Goal: Task Accomplishment & Management: Use online tool/utility

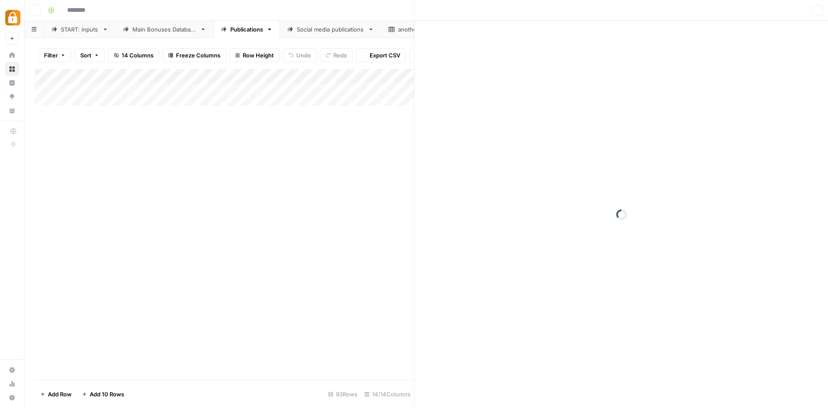
type input "**********"
click at [78, 28] on div "START: inputs" at bounding box center [80, 29] width 38 height 9
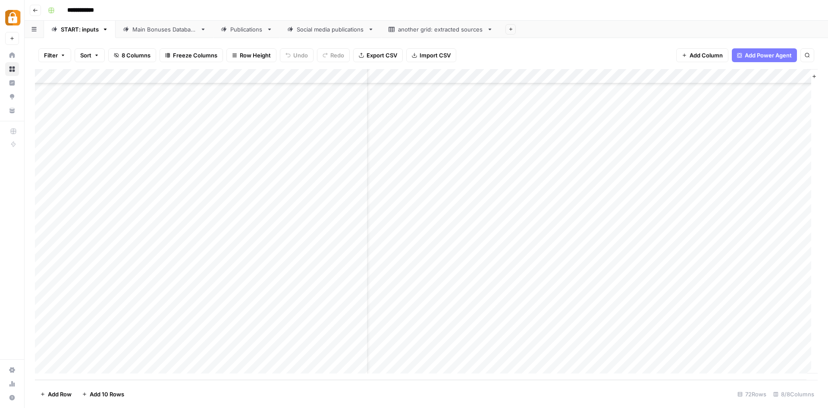
scroll to position [780, 19]
click at [167, 27] on div "Main Bonuses Database" at bounding box center [164, 29] width 64 height 9
click at [73, 31] on div "START: inputs" at bounding box center [80, 29] width 38 height 9
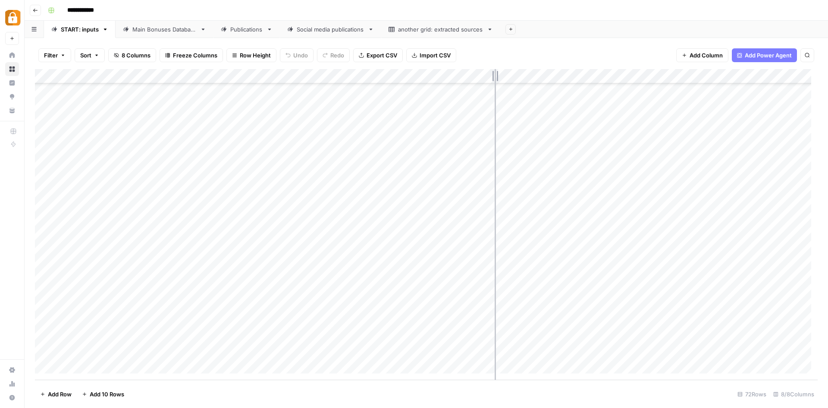
drag, startPoint x: 367, startPoint y: 78, endPoint x: 495, endPoint y: 85, distance: 128.3
click at [495, 85] on div "Add Column" at bounding box center [426, 224] width 783 height 311
click at [186, 28] on div "Main Bonuses Database" at bounding box center [164, 29] width 64 height 9
click at [254, 350] on div "Add Column" at bounding box center [426, 224] width 783 height 311
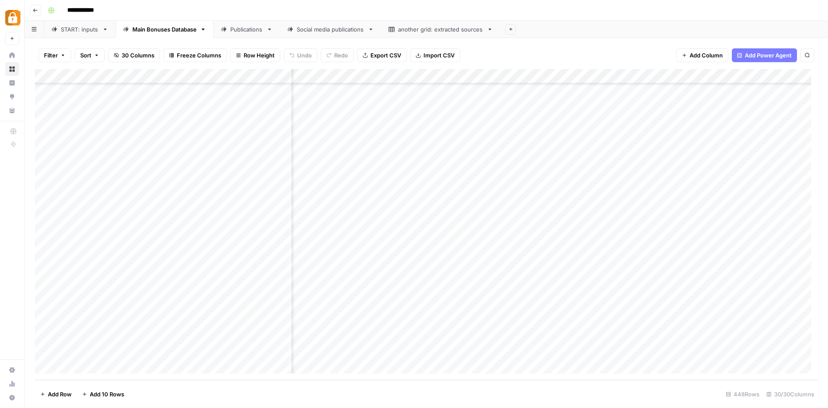
click at [254, 350] on div "Add Column" at bounding box center [426, 224] width 783 height 311
click at [392, 351] on div "Add Column" at bounding box center [426, 224] width 783 height 311
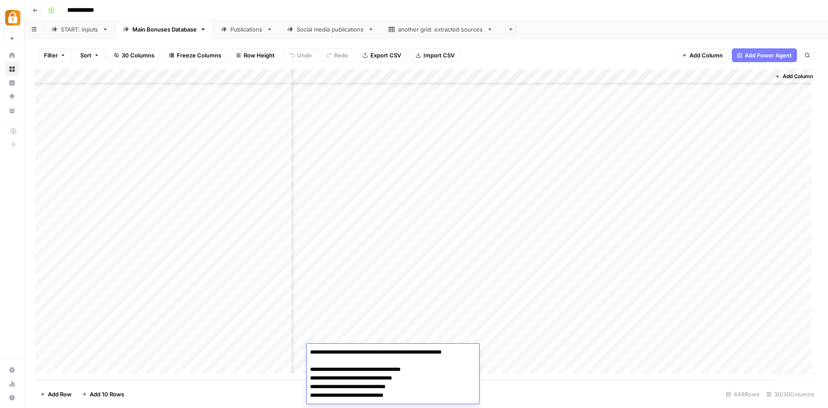
scroll to position [41, 0]
click at [392, 351] on textarea "**********" at bounding box center [390, 354] width 166 height 98
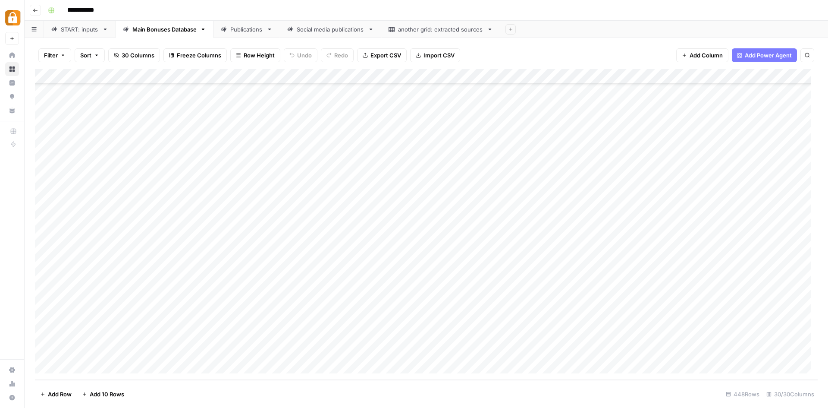
scroll to position [6295, 0]
click at [238, 31] on div "Publications" at bounding box center [246, 29] width 33 height 9
click at [528, 349] on div "Add Column" at bounding box center [426, 224] width 783 height 311
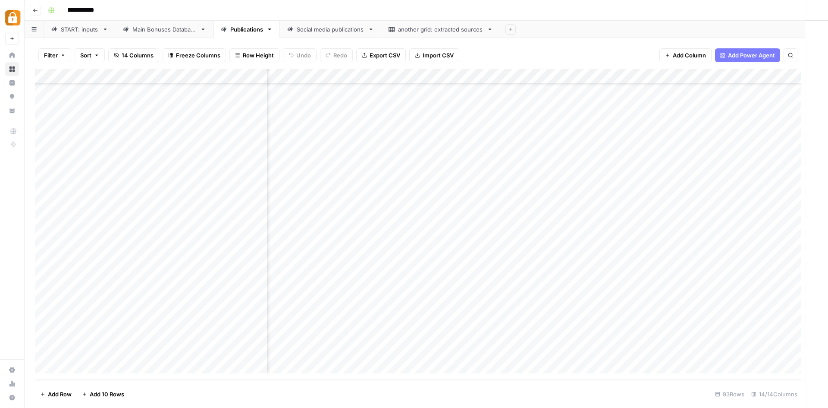
click at [528, 349] on div at bounding box center [518, 351] width 169 height 16
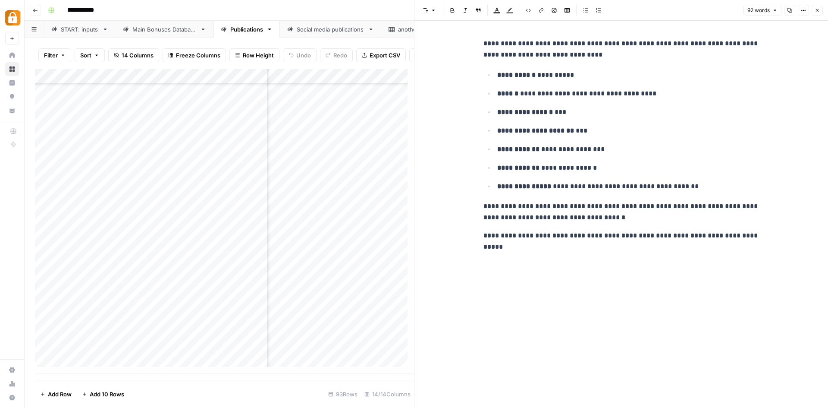
scroll to position [1095, 732]
click at [160, 29] on div "Main Bonuses Database" at bounding box center [164, 29] width 64 height 9
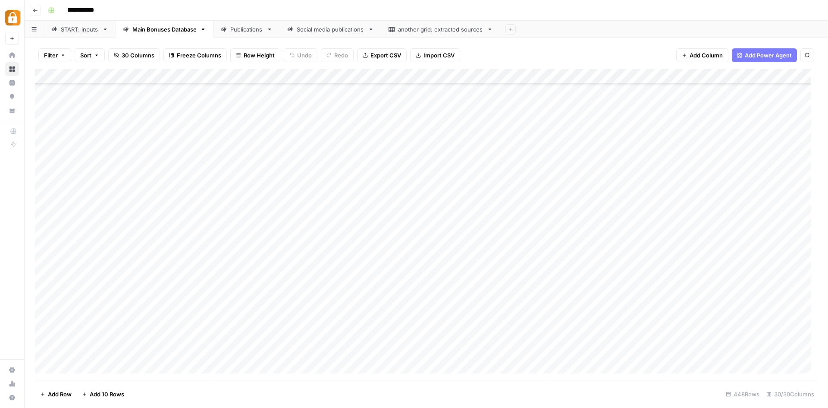
scroll to position [6295, 0]
click at [245, 25] on div "Publications" at bounding box center [246, 29] width 33 height 9
click at [154, 33] on div "Main Bonuses Database" at bounding box center [164, 29] width 64 height 9
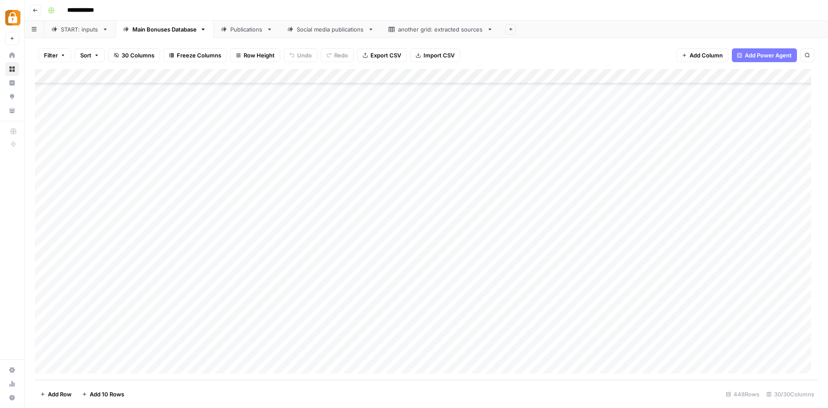
click at [262, 349] on div "Add Column" at bounding box center [426, 224] width 783 height 311
click at [257, 28] on div "Publications" at bounding box center [246, 29] width 33 height 9
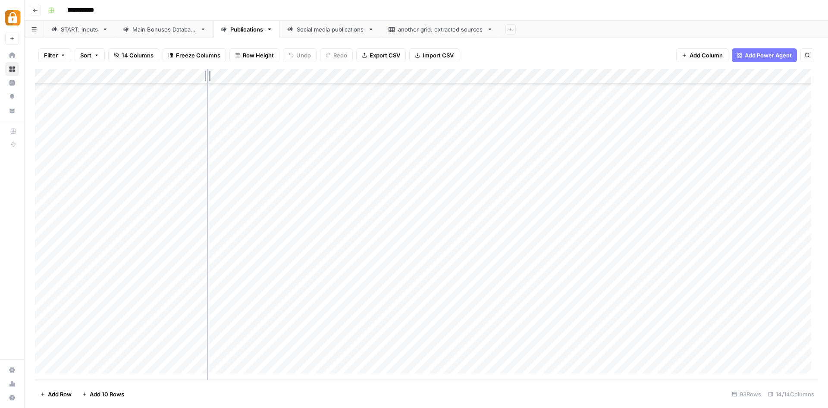
drag, startPoint x: 267, startPoint y: 75, endPoint x: 207, endPoint y: 72, distance: 60.5
click at [207, 72] on div "Add Column" at bounding box center [426, 224] width 783 height 311
click at [565, 349] on div "Add Column" at bounding box center [426, 224] width 783 height 311
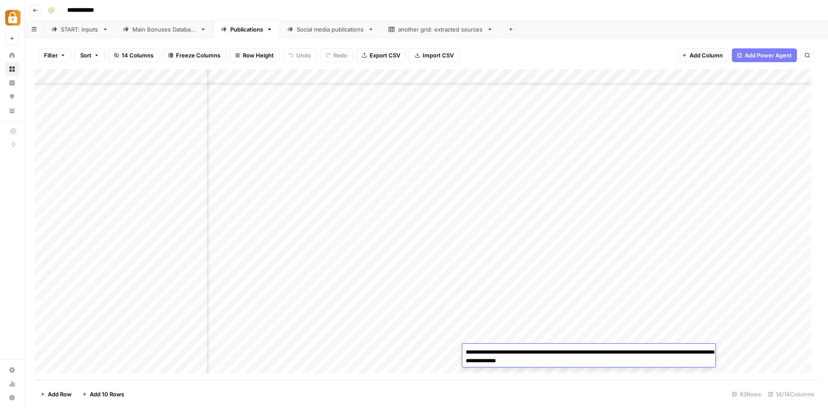
click at [565, 349] on textarea "**********" at bounding box center [588, 356] width 253 height 21
click at [418, 351] on div "Add Column" at bounding box center [426, 224] width 783 height 311
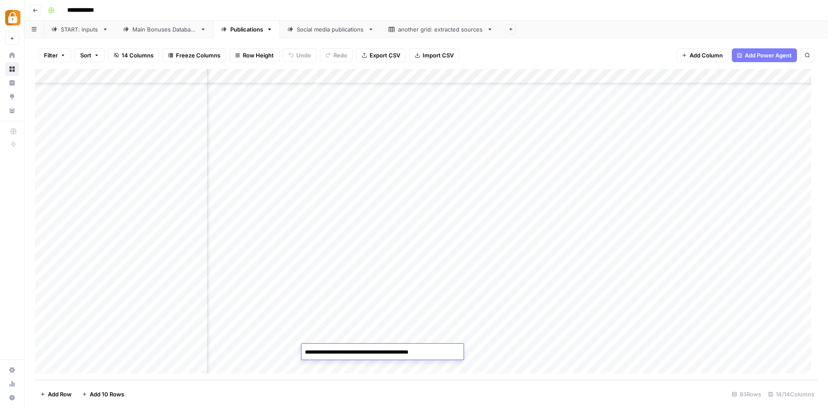
click at [418, 351] on textarea "**********" at bounding box center [383, 352] width 162 height 12
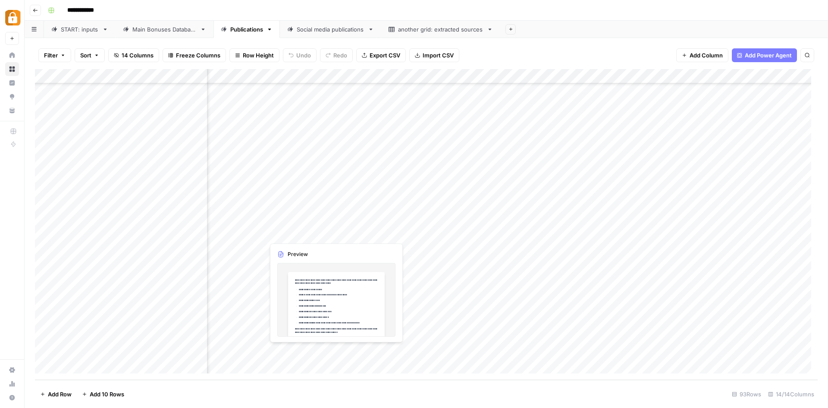
click at [376, 350] on div "Add Column" at bounding box center [426, 224] width 783 height 311
click at [374, 350] on div "Add Column" at bounding box center [426, 224] width 783 height 311
click at [374, 350] on div at bounding box center [348, 351] width 169 height 16
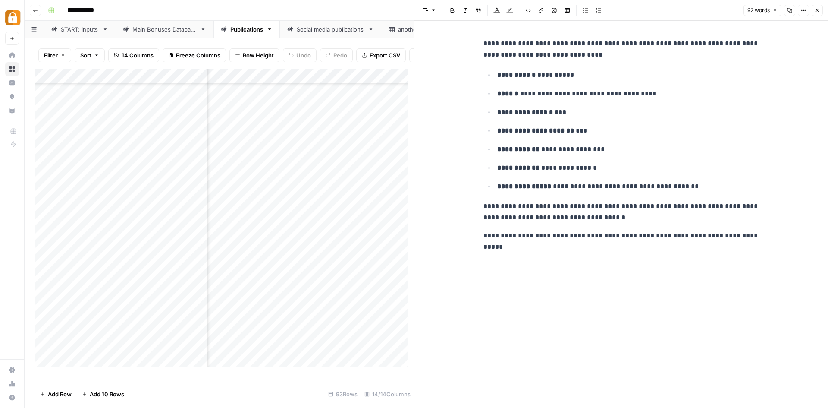
click at [556, 230] on p "**********" at bounding box center [622, 241] width 276 height 22
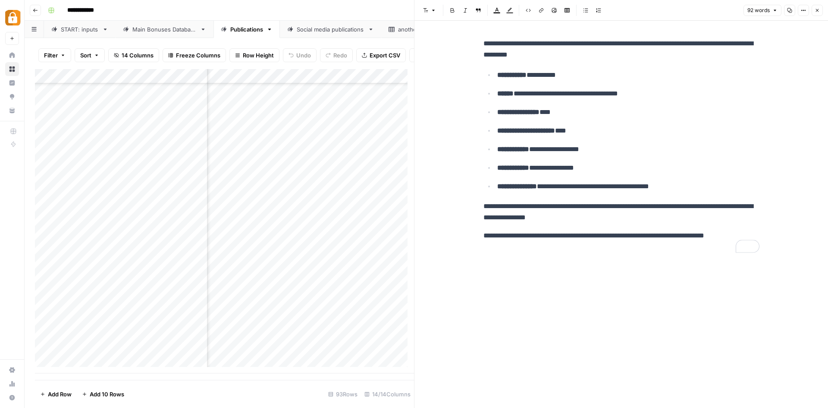
scroll to position [1088, 1335]
click at [305, 341] on div "Add Column" at bounding box center [224, 221] width 379 height 304
click at [815, 8] on icon "button" at bounding box center [817, 10] width 5 height 5
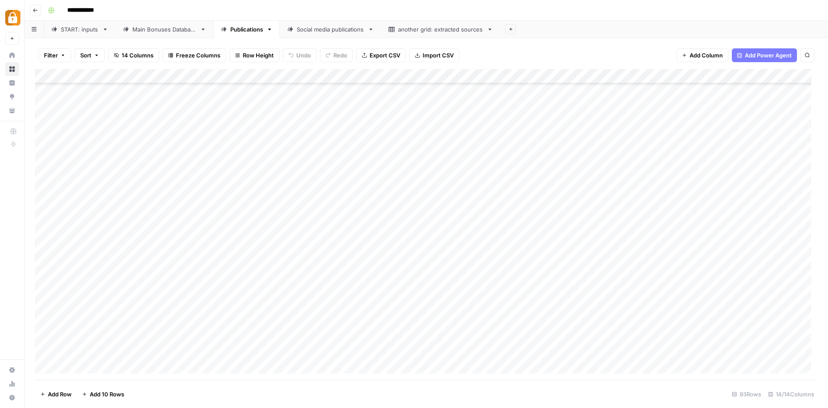
scroll to position [786, 0]
click at [177, 32] on div "Main Bonuses Database" at bounding box center [164, 29] width 64 height 9
click at [74, 35] on link "START: inputs" at bounding box center [80, 29] width 72 height 17
drag, startPoint x: 494, startPoint y: 74, endPoint x: 289, endPoint y: 76, distance: 204.9
click at [289, 76] on div "Add Column" at bounding box center [426, 224] width 783 height 311
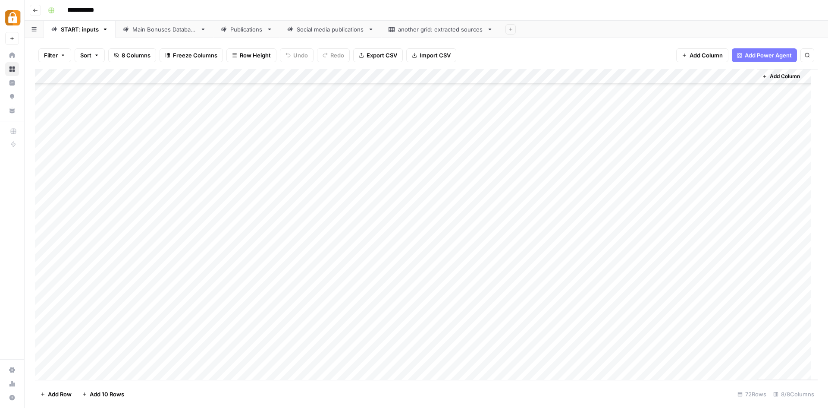
scroll to position [342, 0]
click at [327, 28] on div "Social media publications" at bounding box center [331, 29] width 68 height 9
drag, startPoint x: 572, startPoint y: 75, endPoint x: 186, endPoint y: 82, distance: 385.7
click at [186, 82] on div "Add Column" at bounding box center [426, 186] width 783 height 234
drag, startPoint x: 484, startPoint y: 72, endPoint x: 361, endPoint y: 74, distance: 123.0
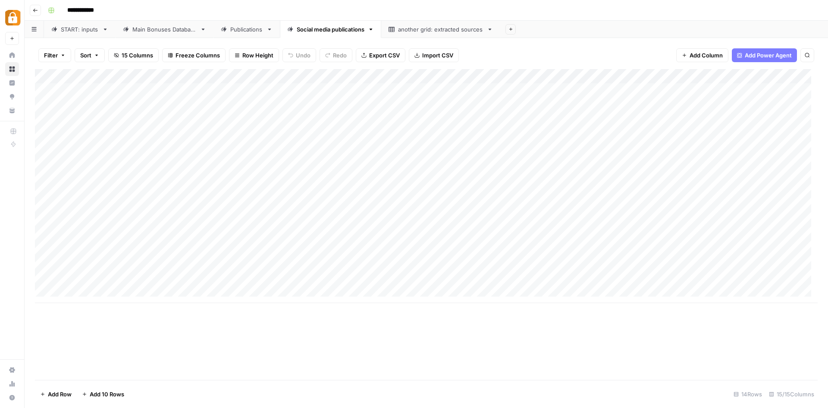
click at [361, 74] on div "Add Column" at bounding box center [426, 186] width 783 height 234
drag, startPoint x: 675, startPoint y: 72, endPoint x: 502, endPoint y: 75, distance: 173.9
click at [502, 75] on div "Add Column" at bounding box center [426, 186] width 783 height 234
drag, startPoint x: 353, startPoint y: 72, endPoint x: 553, endPoint y: 75, distance: 200.2
click at [553, 75] on div "Add Column" at bounding box center [426, 186] width 783 height 234
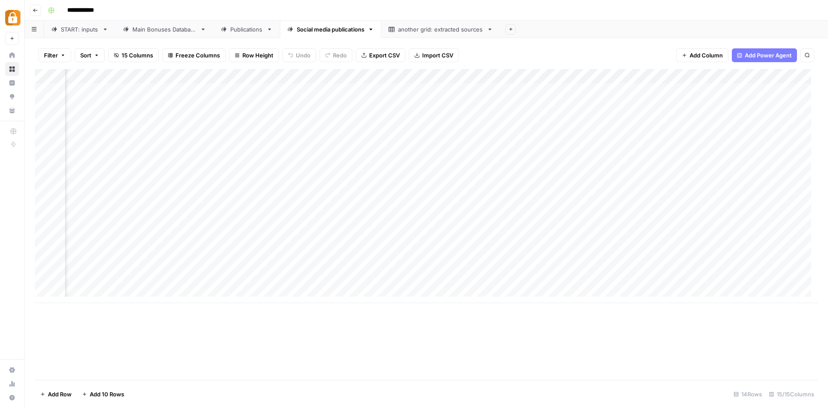
scroll to position [0, 167]
drag, startPoint x: 640, startPoint y: 76, endPoint x: 308, endPoint y: 69, distance: 332.2
click at [308, 69] on div "Add Column" at bounding box center [426, 186] width 783 height 234
drag, startPoint x: 694, startPoint y: 76, endPoint x: 478, endPoint y: 79, distance: 215.7
click at [478, 79] on div "Add Column" at bounding box center [426, 186] width 783 height 234
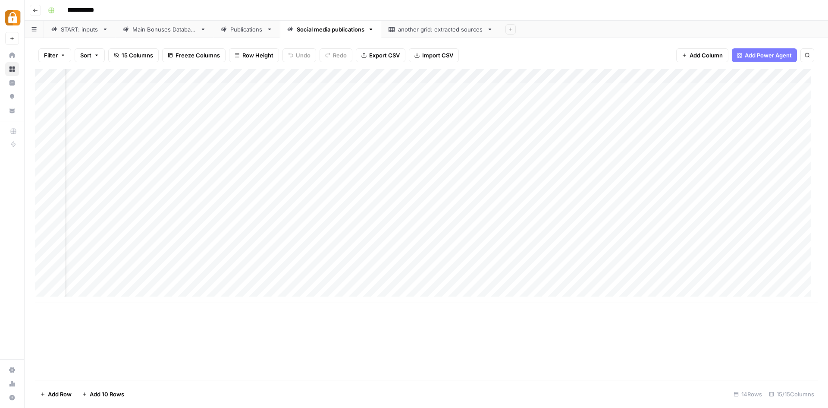
scroll to position [0, 0]
click at [419, 30] on div "another grid: extracted sources" at bounding box center [440, 29] width 85 height 9
click at [236, 30] on div "Publications" at bounding box center [246, 29] width 33 height 9
click at [181, 31] on div "Main Bonuses Database" at bounding box center [164, 29] width 64 height 9
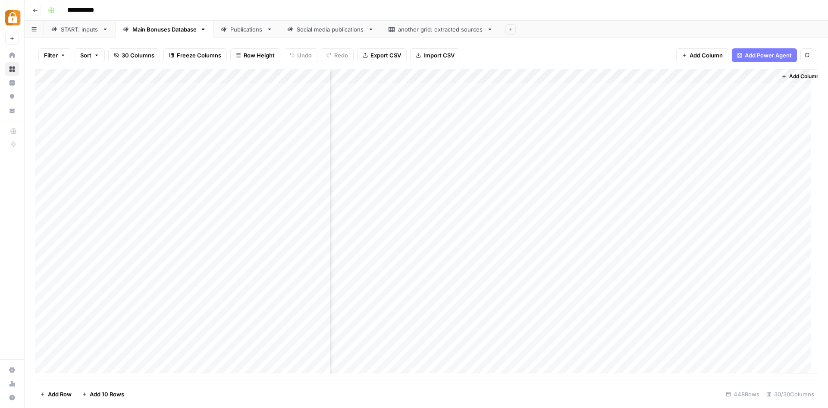
scroll to position [0, 1874]
click at [252, 26] on div "Publications" at bounding box center [246, 29] width 33 height 9
click at [35, 10] on icon "button" at bounding box center [35, 10] width 5 height 5
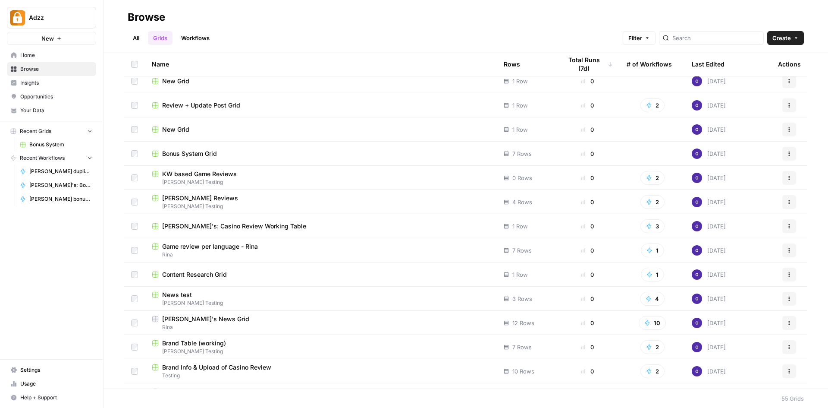
scroll to position [173, 0]
